Goal: Find contact information: Obtain details needed to contact an individual or organization

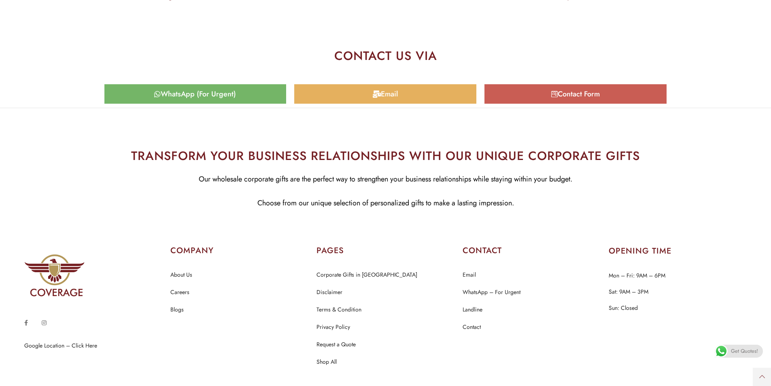
scroll to position [3988, 0]
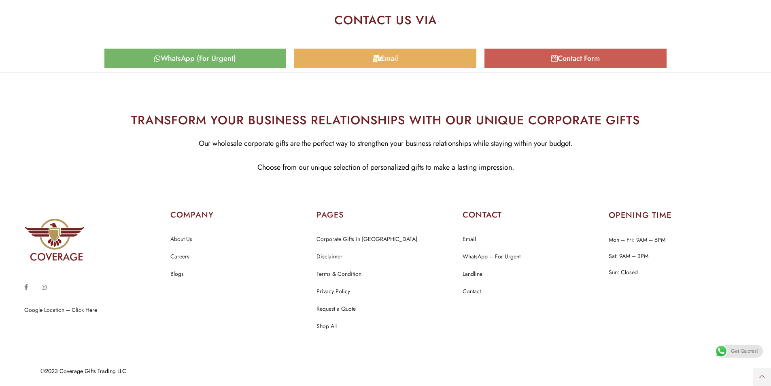
click at [367, 55] on span "Email" at bounding box center [385, 58] width 170 height 7
click at [380, 55] on icon at bounding box center [377, 58] width 8 height 7
click at [381, 57] on span "Email" at bounding box center [389, 58] width 17 height 7
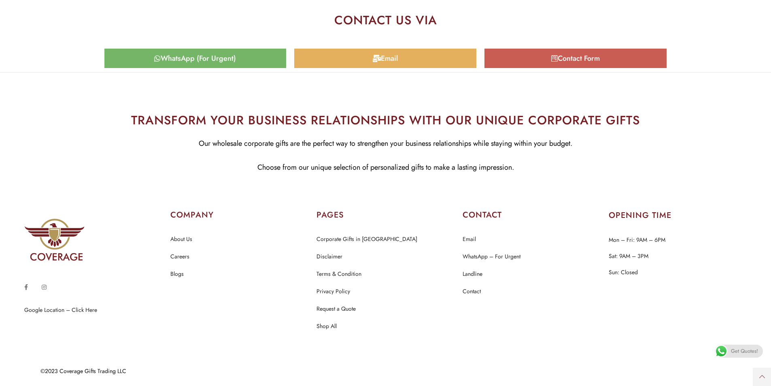
click at [381, 57] on span "Email" at bounding box center [389, 58] width 17 height 7
click at [264, 56] on span "WhatsApp (For Urgent)" at bounding box center [195, 58] width 170 height 7
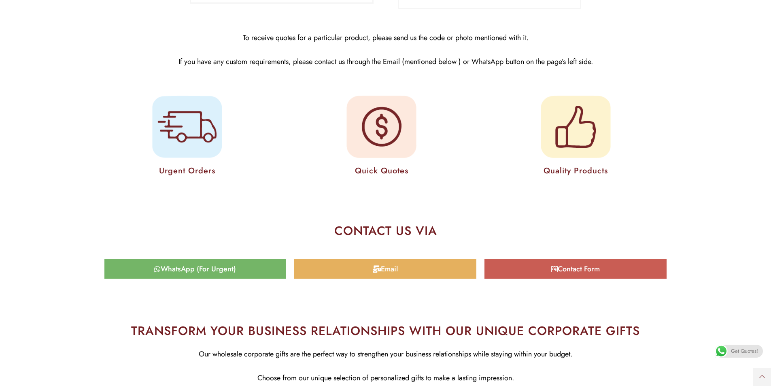
scroll to position [3745, 0]
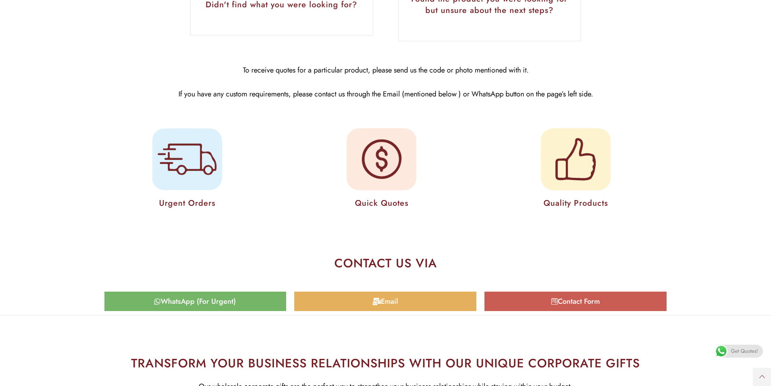
click at [399, 306] on link "Email" at bounding box center [385, 300] width 182 height 19
click at [382, 300] on span "Email" at bounding box center [389, 300] width 17 height 7
click at [395, 203] on figcaption "Quick Quotes" at bounding box center [381, 203] width 184 height 14
click at [401, 263] on h2 "CONTACT US VIA" at bounding box center [385, 263] width 570 height 12
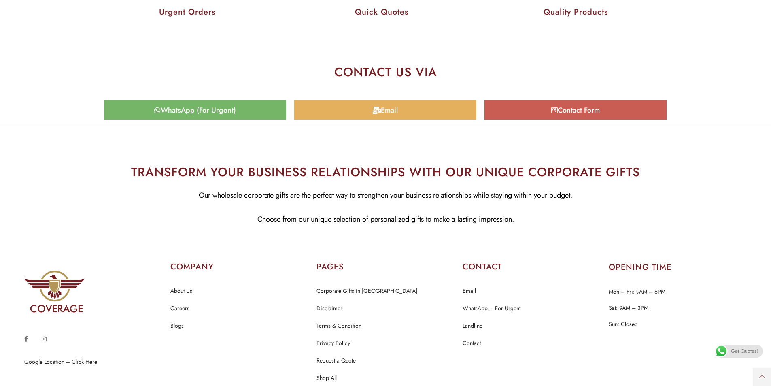
scroll to position [3988, 0]
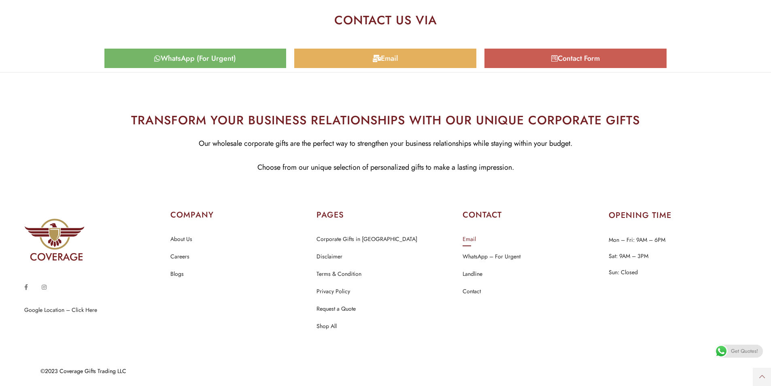
click at [470, 240] on link "Email" at bounding box center [468, 239] width 13 height 11
click at [468, 240] on link "Email" at bounding box center [468, 239] width 13 height 11
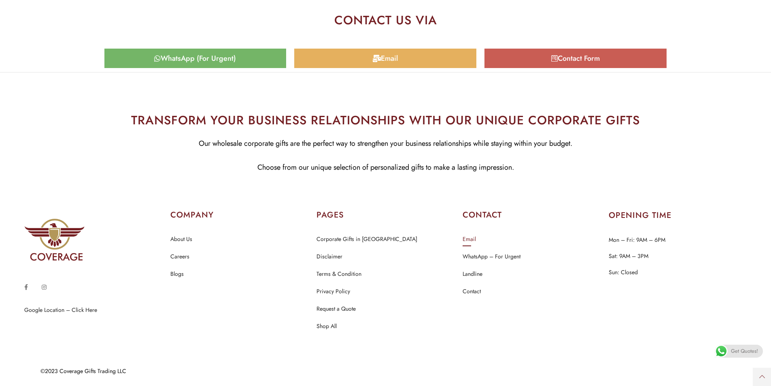
click at [468, 240] on link "Email" at bounding box center [468, 239] width 13 height 11
